Goal: Consume media (video, audio)

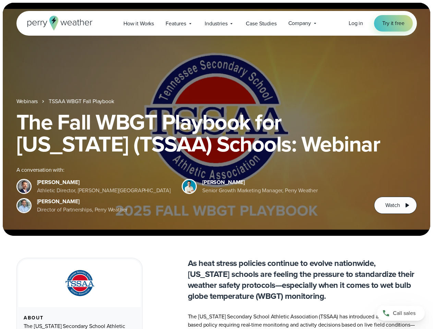
click at [217, 165] on div "The Fall WBGT Playbook for [US_STATE] (TSSAA) Schools: Webinar A conversation w…" at bounding box center [216, 162] width 401 height 103
click at [217, 23] on span "Industries" at bounding box center [216, 24] width 23 height 8
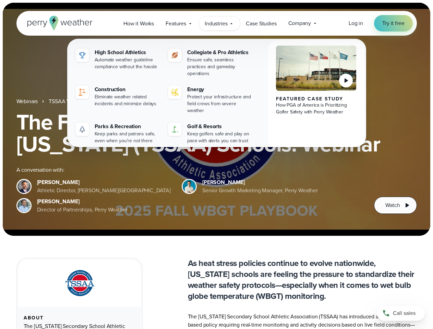
click at [217, 119] on h1 "The Fall WBGT Playbook for [US_STATE] (TSSAA) Schools: Webinar" at bounding box center [216, 133] width 401 height 44
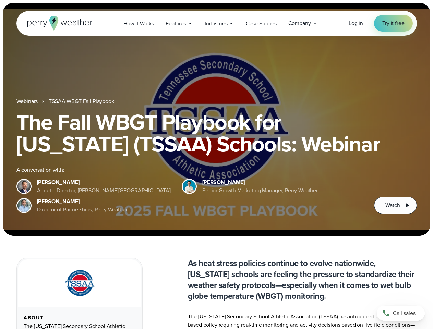
click at [82, 102] on link "TSSAA WBGT Fall Playbook" at bounding box center [81, 101] width 65 height 8
click at [396, 206] on span "Watch" at bounding box center [393, 205] width 14 height 8
